Goal: Register for event/course

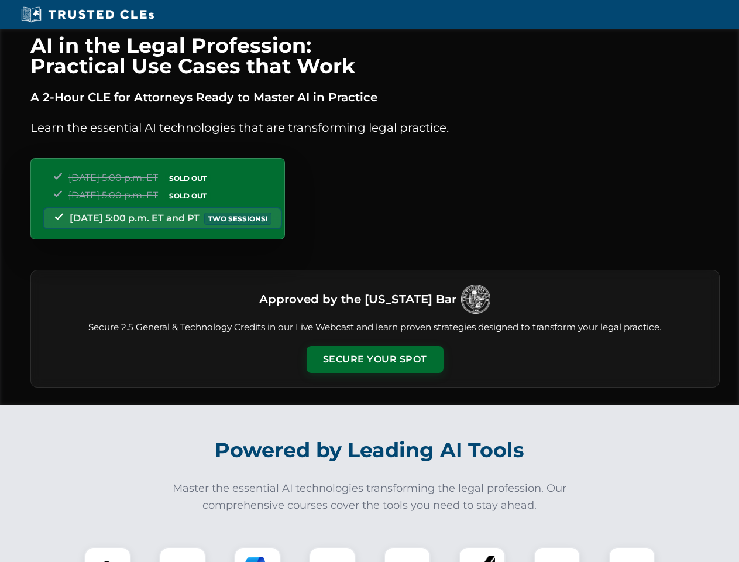
click at [375, 359] on button "Secure Your Spot" at bounding box center [375, 359] width 137 height 27
click at [108, 554] on img at bounding box center [108, 570] width 34 height 34
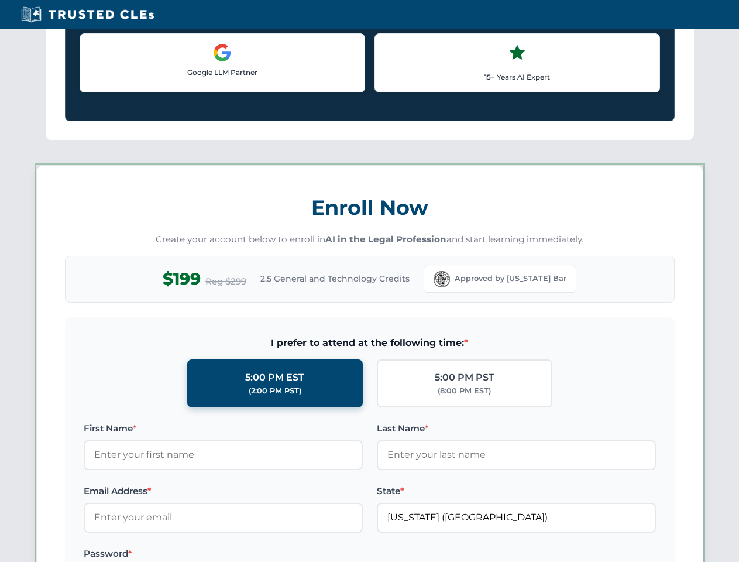
click at [258, 554] on label "Password *" at bounding box center [223, 554] width 279 height 14
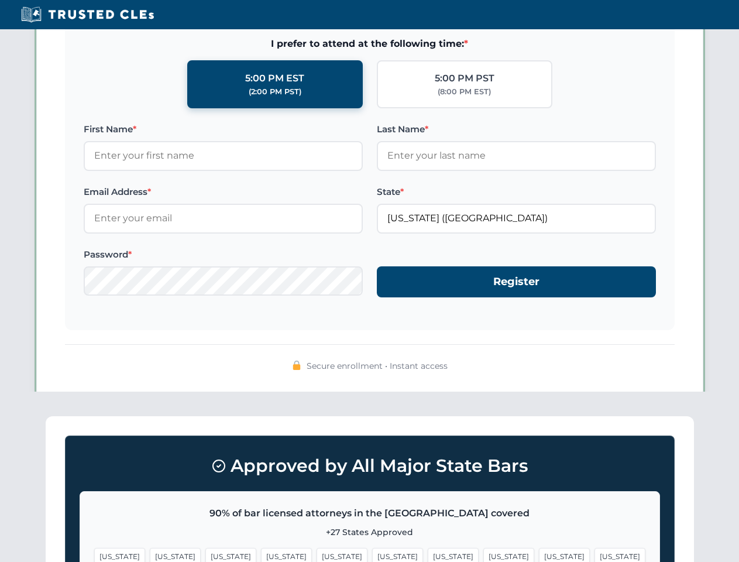
click at [539, 554] on span "[US_STATE]" at bounding box center [564, 556] width 51 height 17
